Goal: Information Seeking & Learning: Learn about a topic

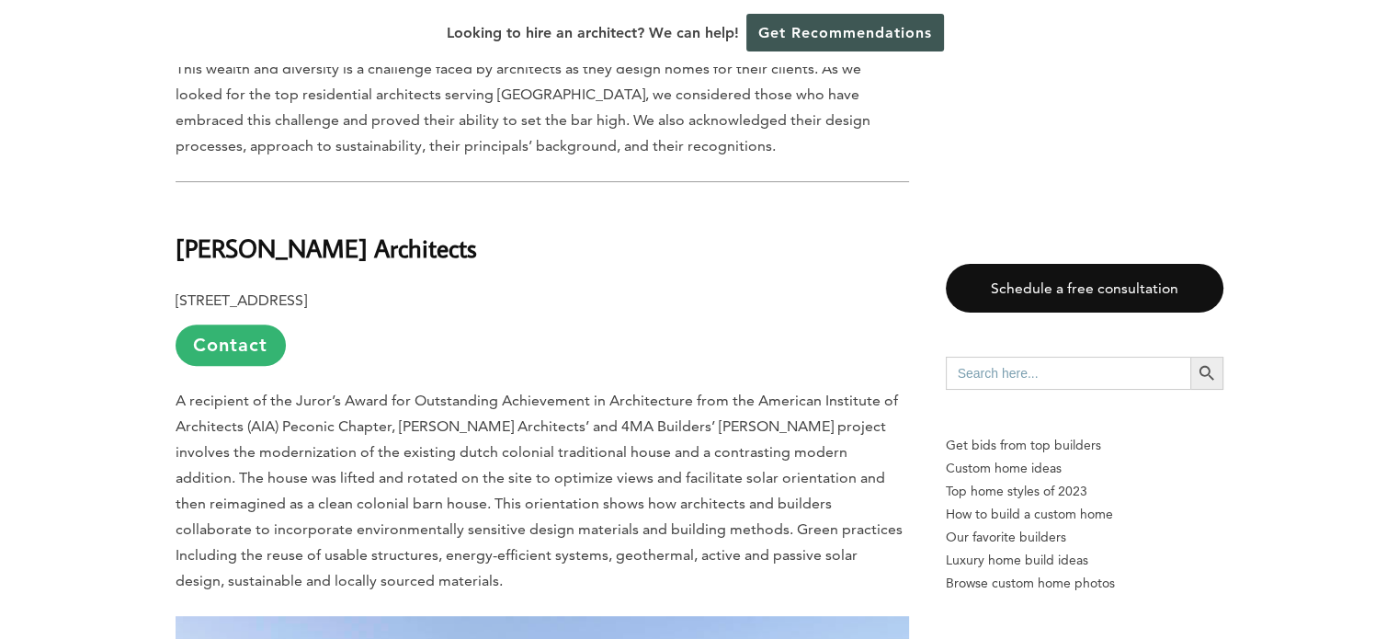
scroll to position [1195, 0]
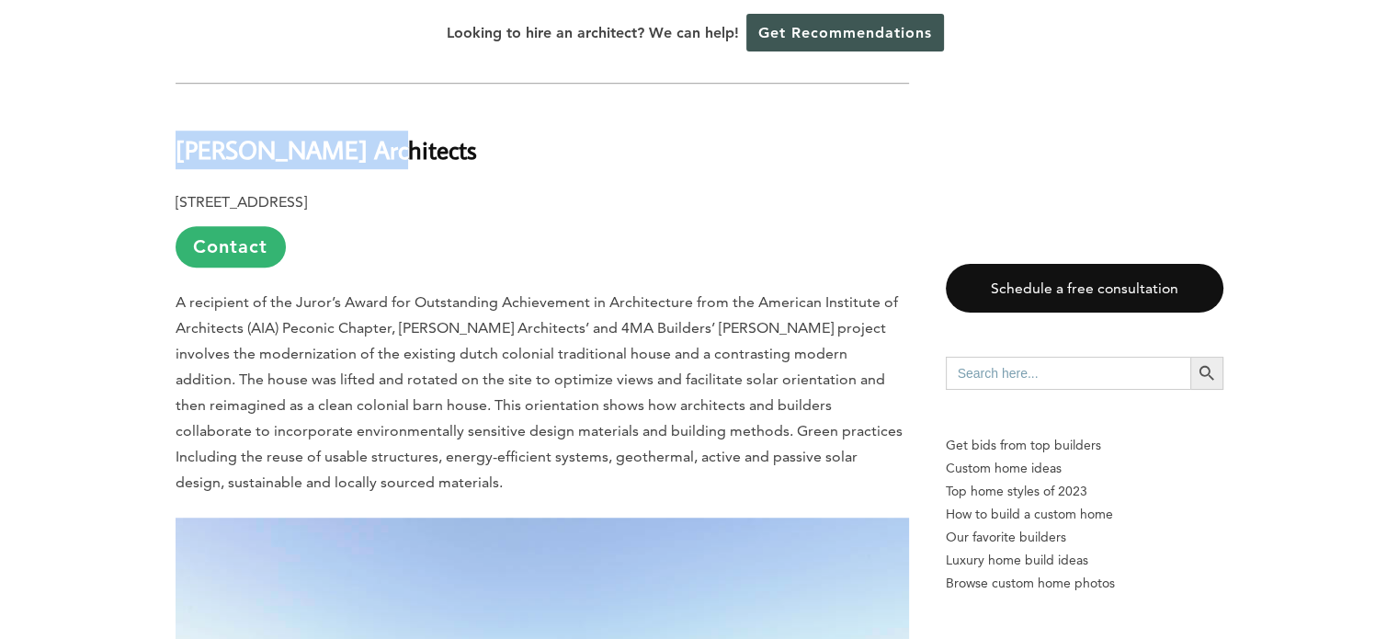
drag, startPoint x: 357, startPoint y: 161, endPoint x: 172, endPoint y: 158, distance: 184.7
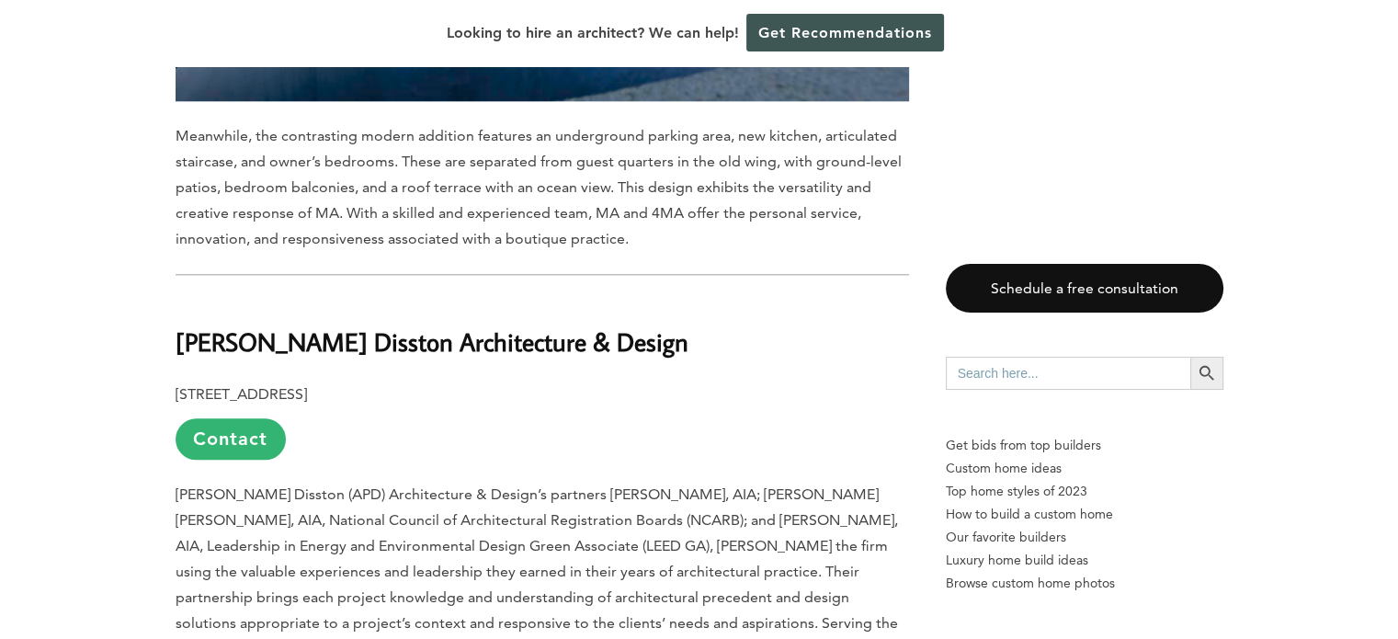
scroll to position [2113, 0]
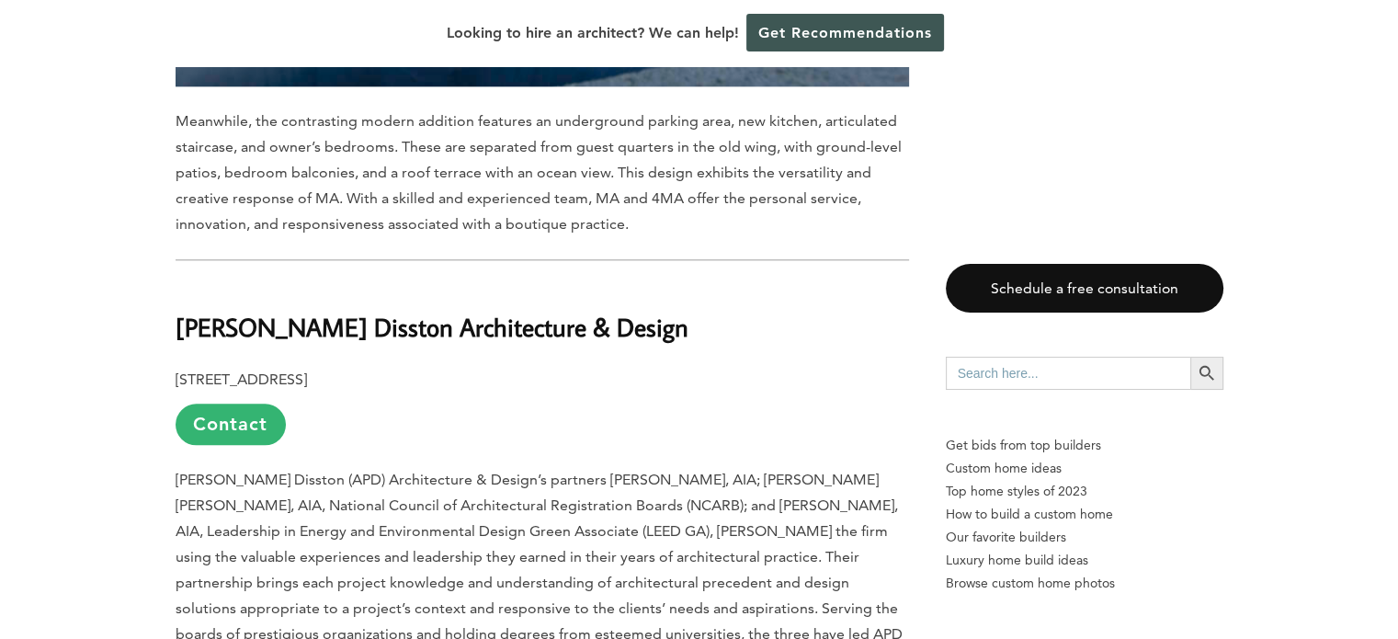
drag, startPoint x: 688, startPoint y: 336, endPoint x: 171, endPoint y: 337, distance: 517.3
copy b "[PERSON_NAME] Disston Architecture & Design"
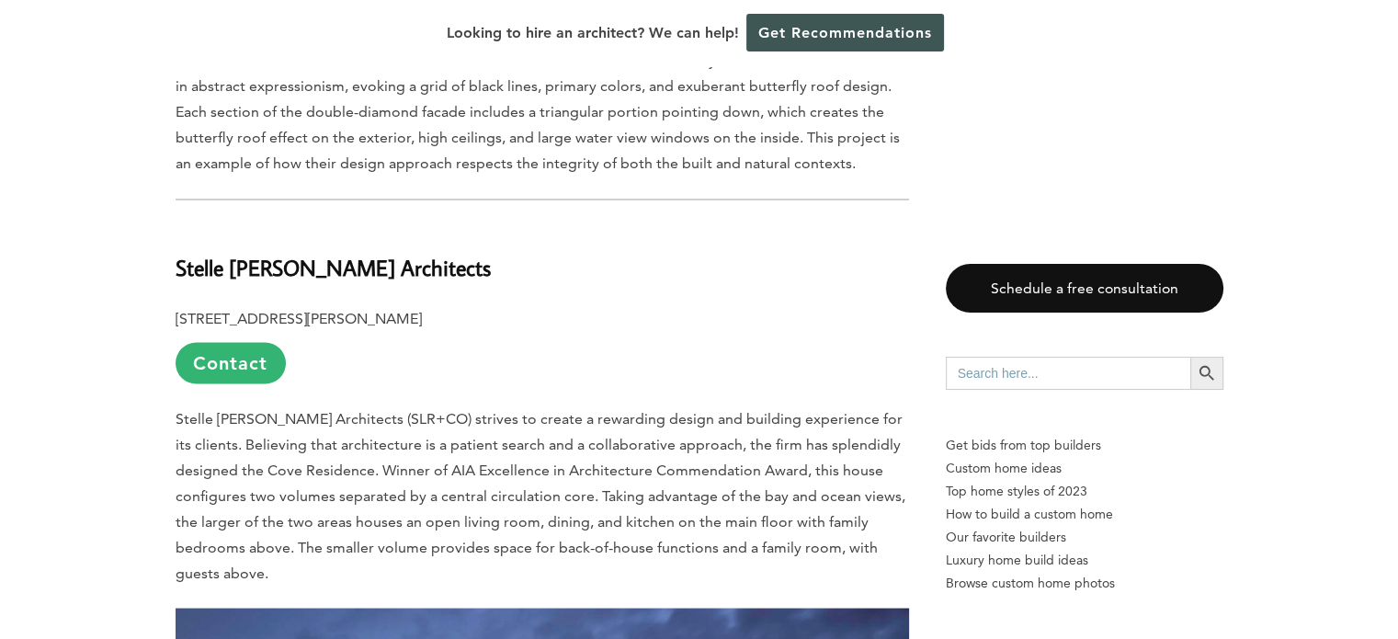
scroll to position [3308, 0]
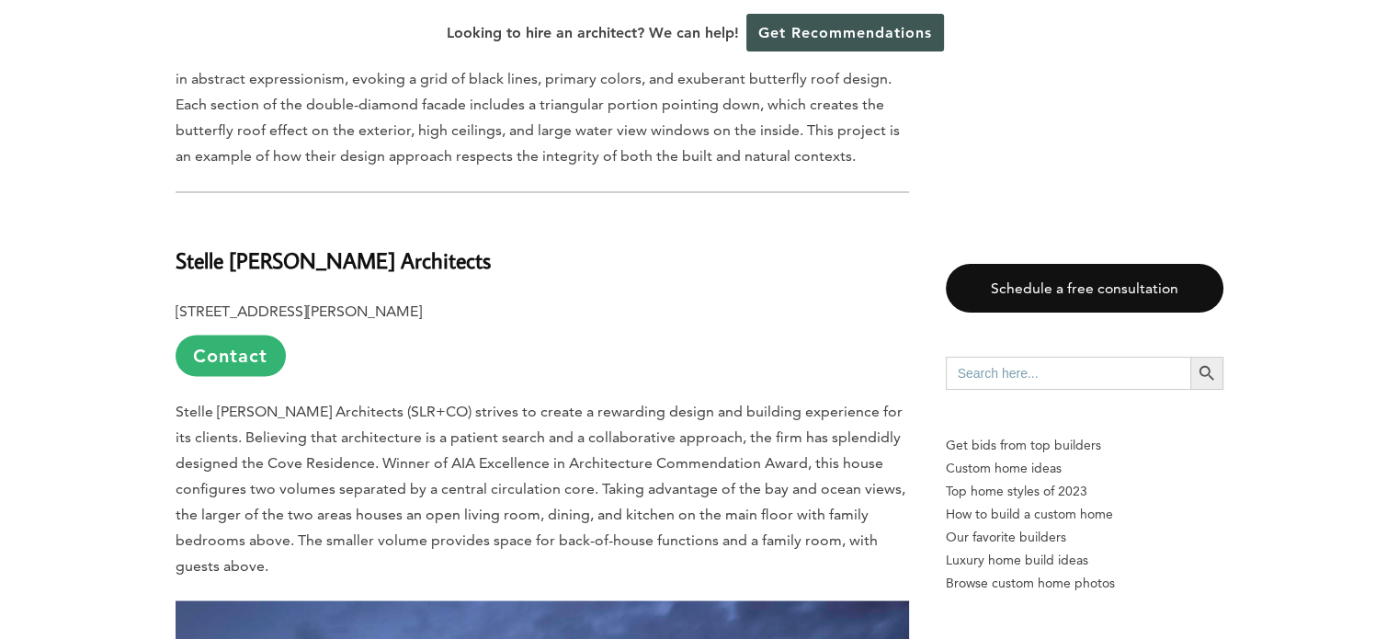
drag, startPoint x: 507, startPoint y: 277, endPoint x: 176, endPoint y: 275, distance: 331.7
click at [176, 275] on h2 "Stelle [PERSON_NAME] Architects" at bounding box center [542, 245] width 733 height 63
copy b "Stelle [PERSON_NAME] Architects"
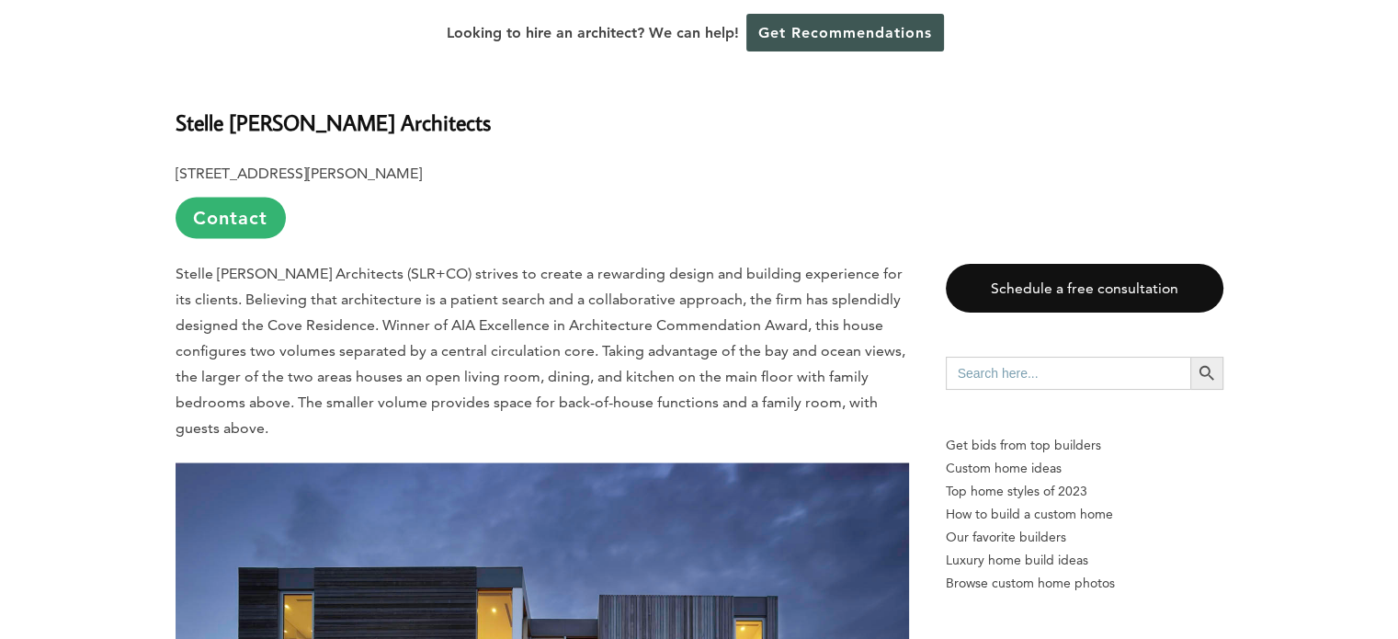
scroll to position [3400, 0]
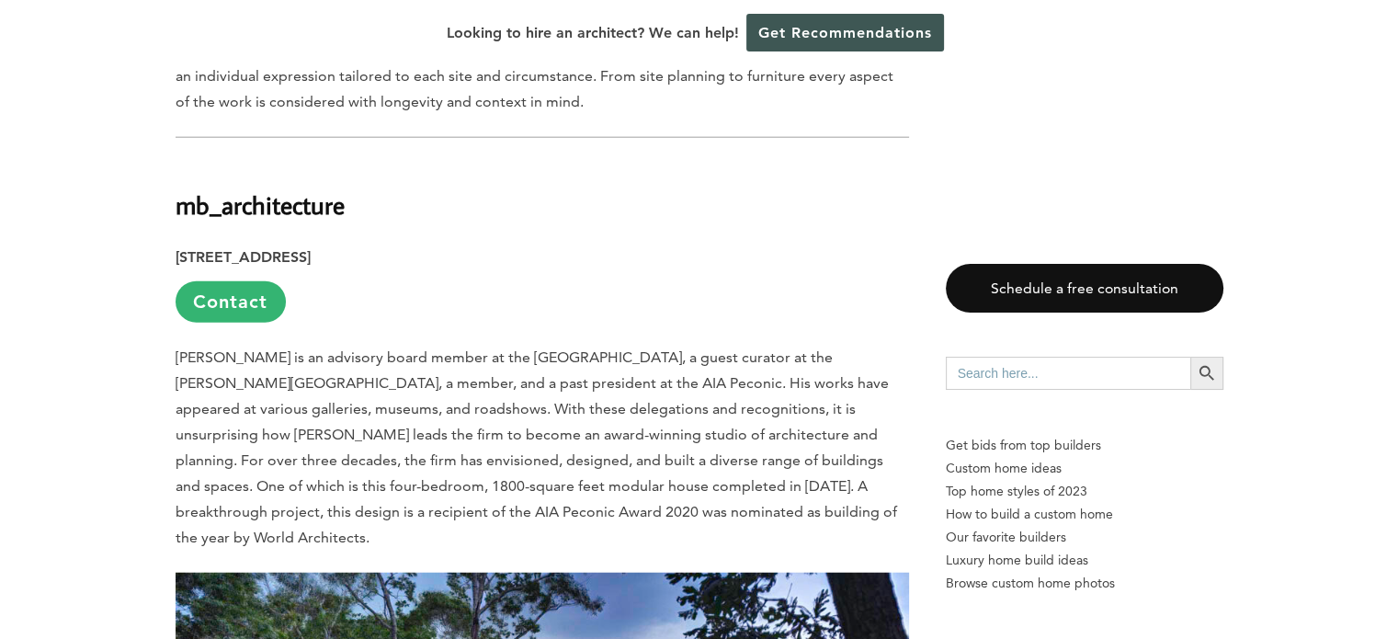
scroll to position [4594, 0]
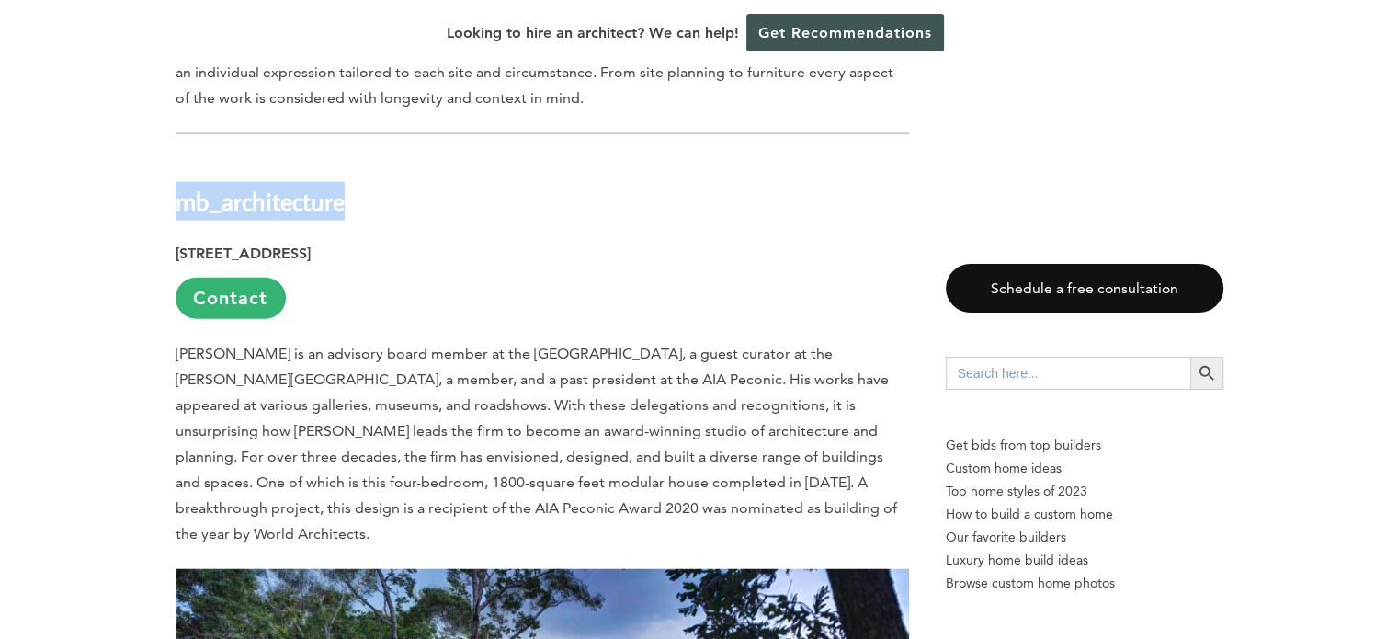
drag, startPoint x: 357, startPoint y: 207, endPoint x: 180, endPoint y: 203, distance: 176.5
click at [180, 203] on h2 "mb_architecture" at bounding box center [542, 187] width 733 height 63
copy b "mb_architecture"
